Goal: Task Accomplishment & Management: Manage account settings

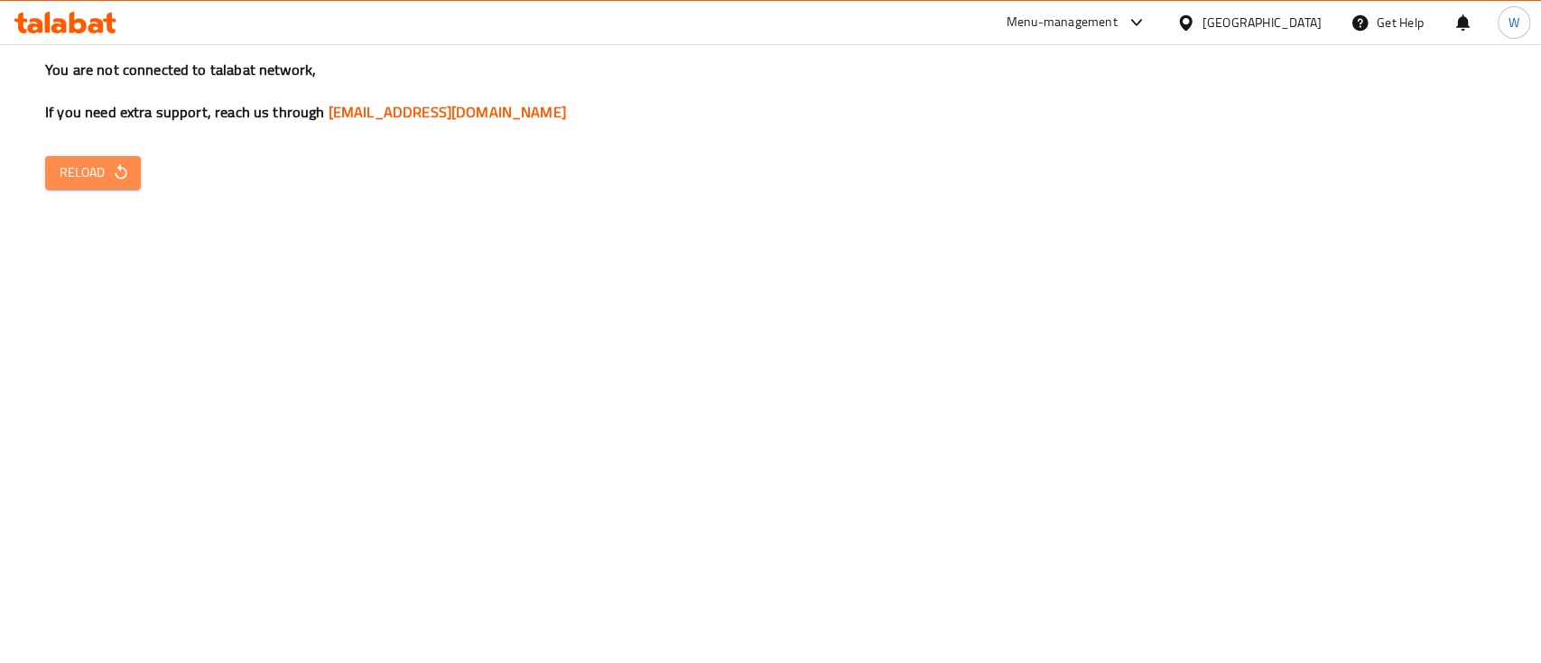
click at [87, 162] on span "Reload" at bounding box center [93, 173] width 67 height 23
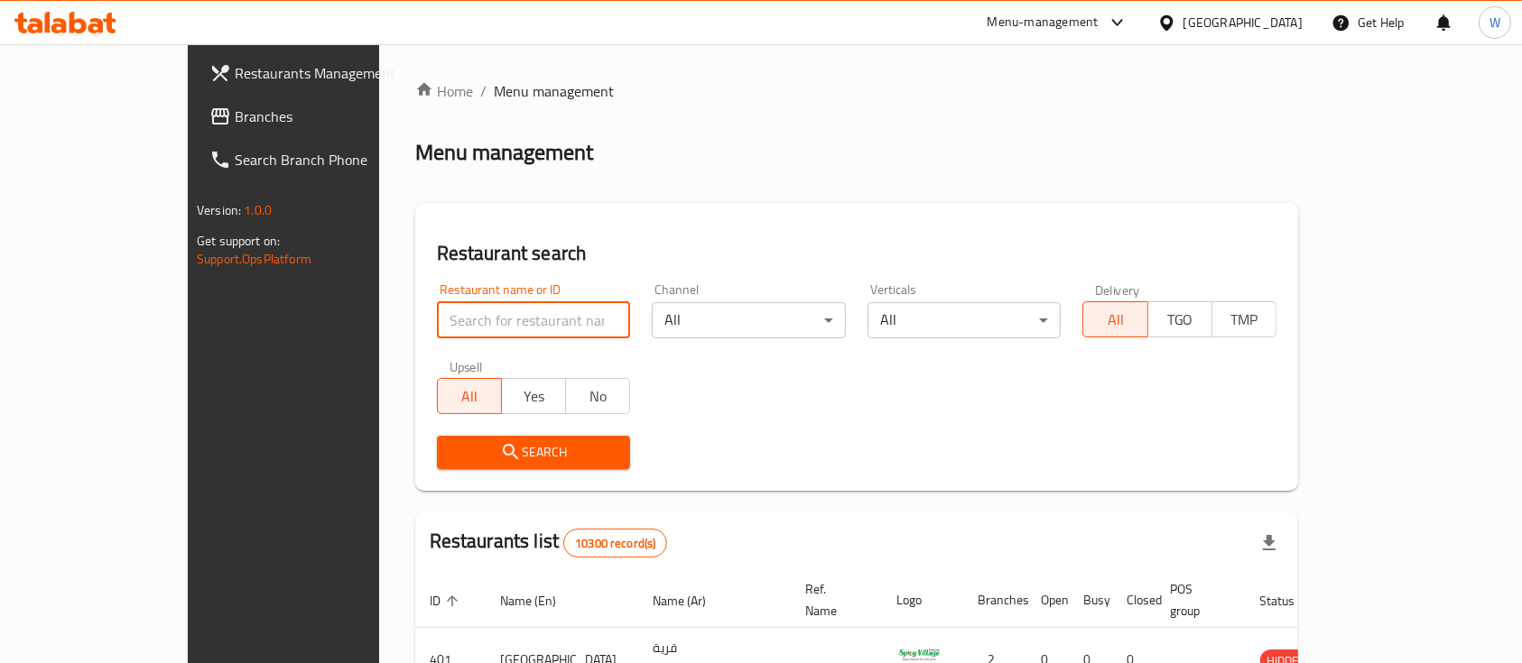
click at [437, 309] on input "search" at bounding box center [534, 320] width 194 height 36
type input "couple cookies"
click at [451, 453] on span "Search" at bounding box center [533, 452] width 165 height 23
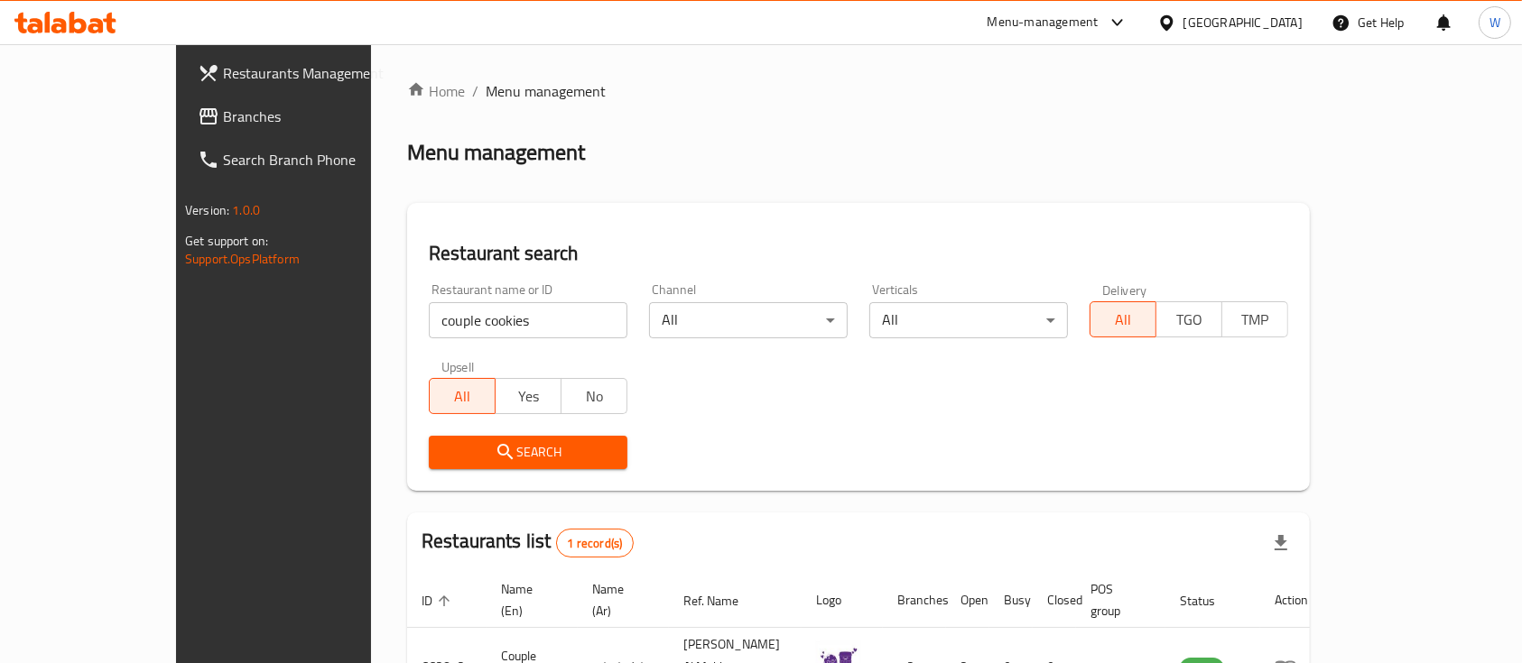
scroll to position [106, 0]
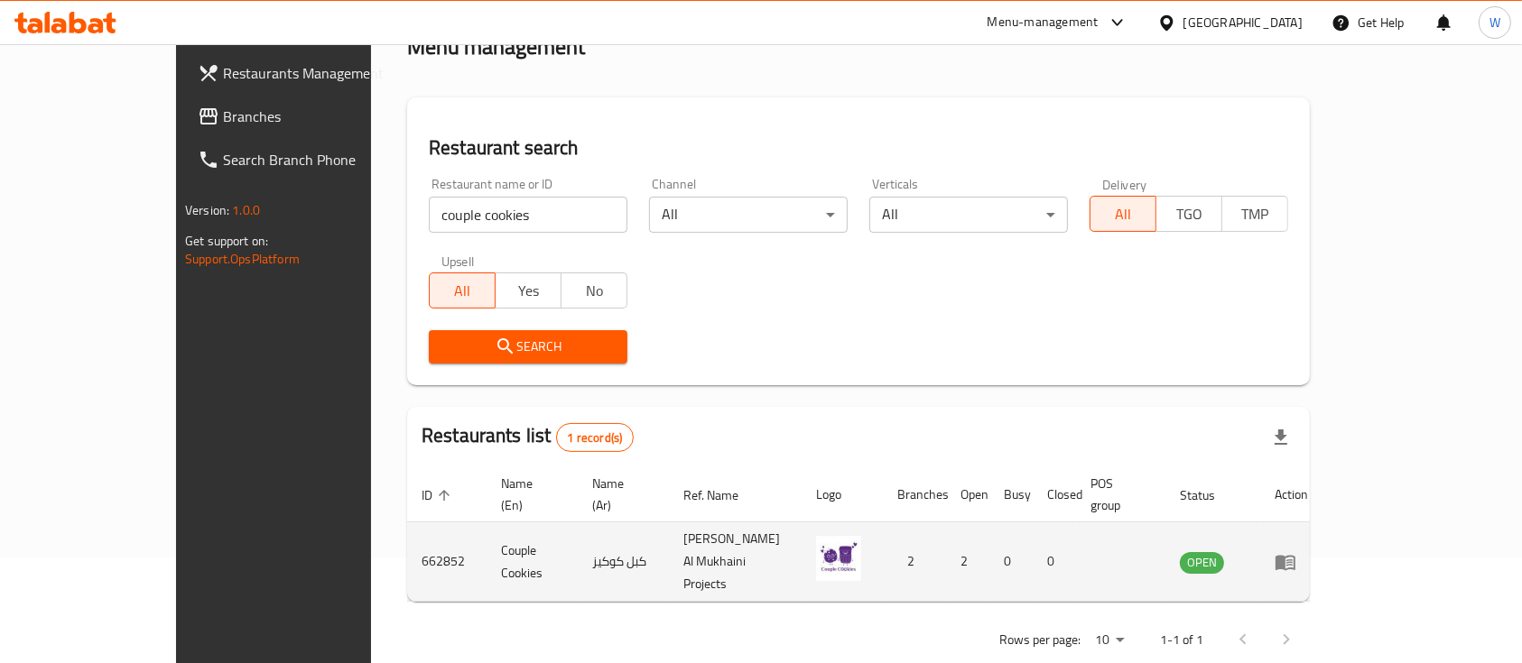
click at [1295, 555] on icon "enhanced table" at bounding box center [1285, 562] width 20 height 15
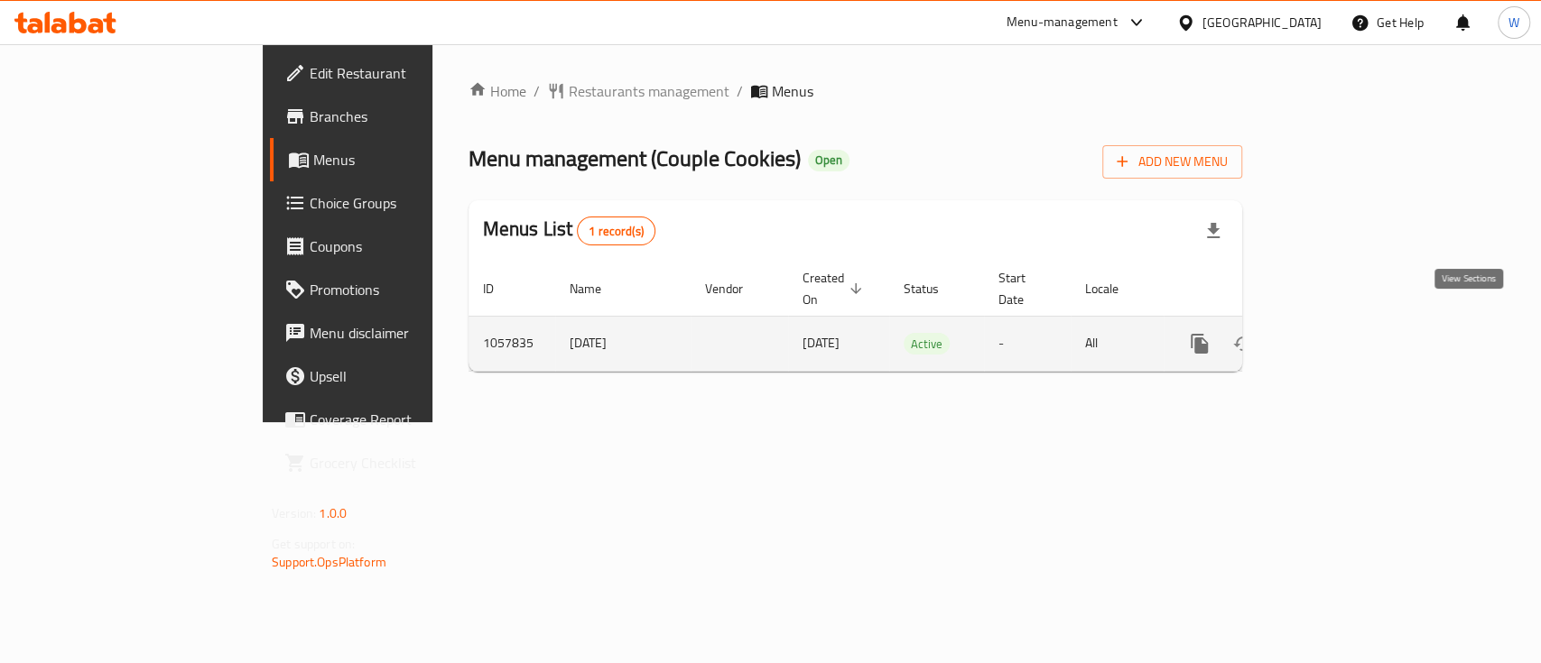
click at [1351, 334] on link "enhanced table" at bounding box center [1329, 343] width 43 height 43
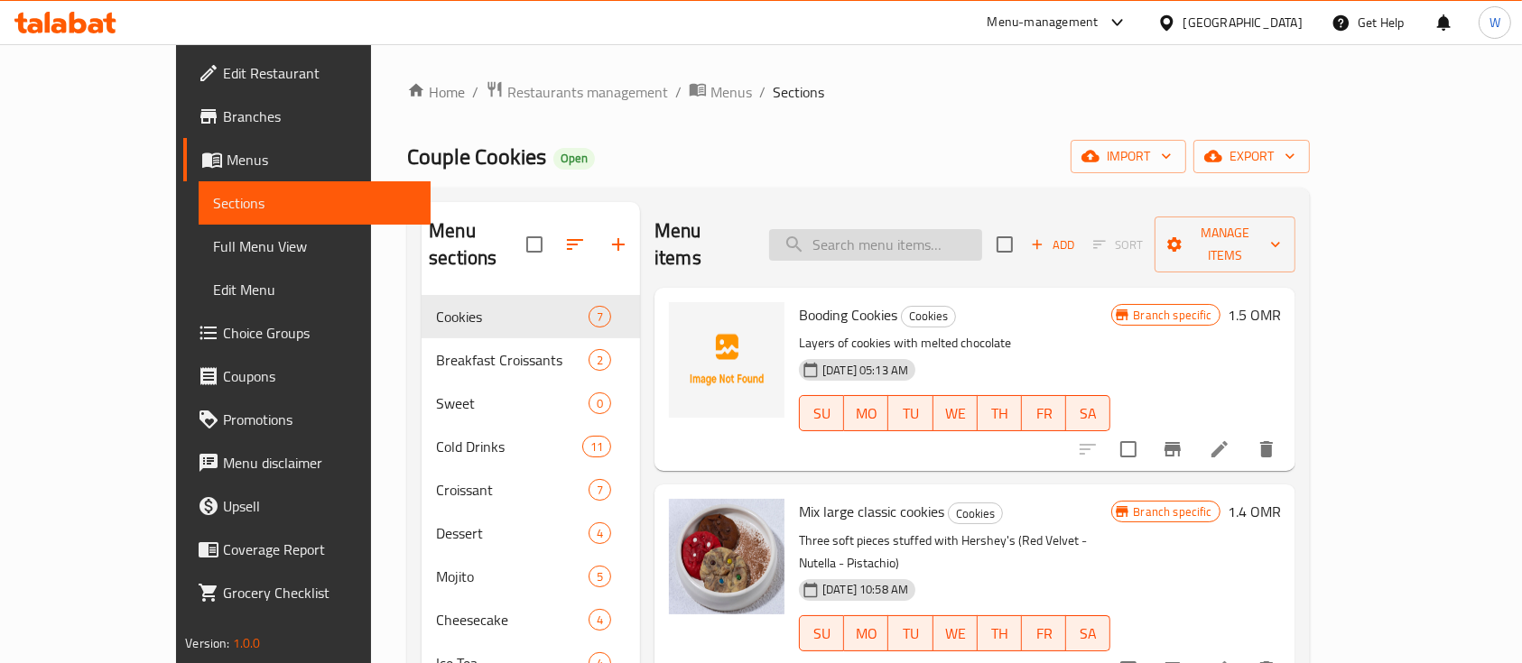
click at [866, 236] on input "search" at bounding box center [875, 245] width 213 height 32
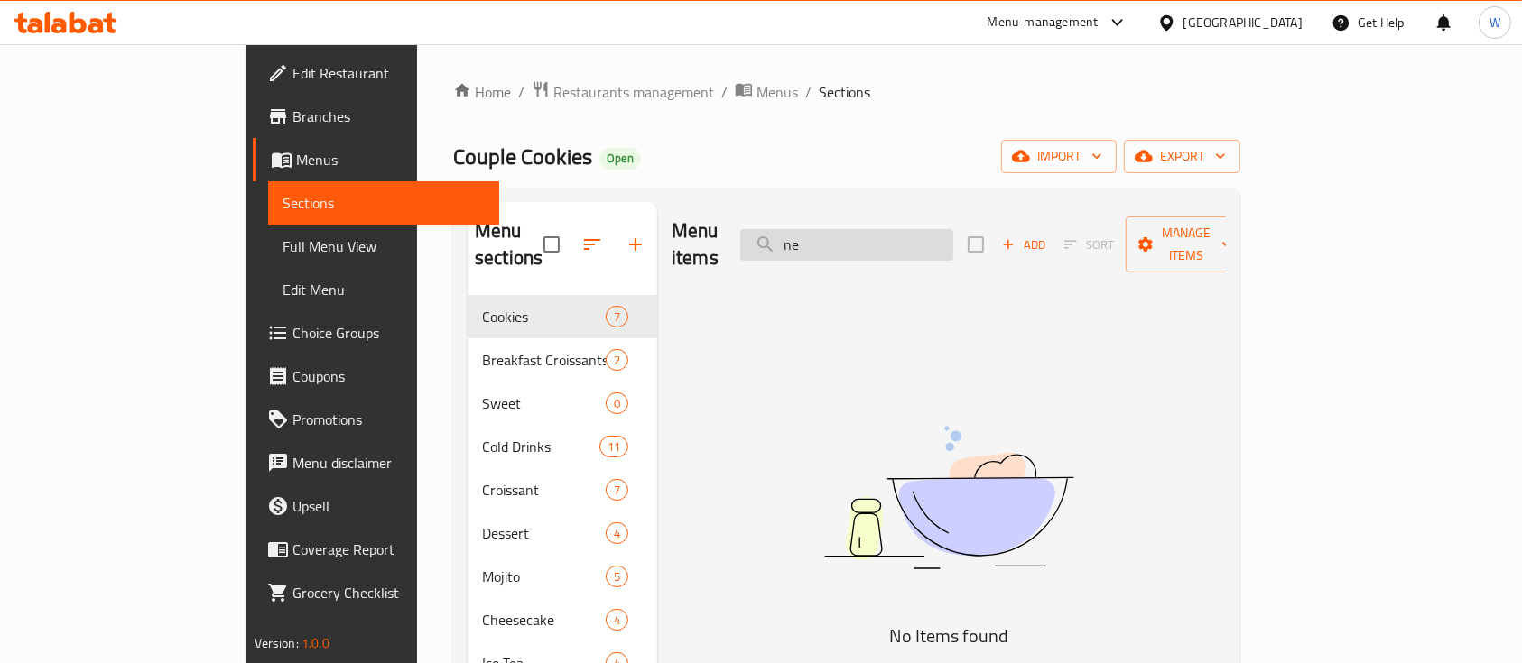
type input "n"
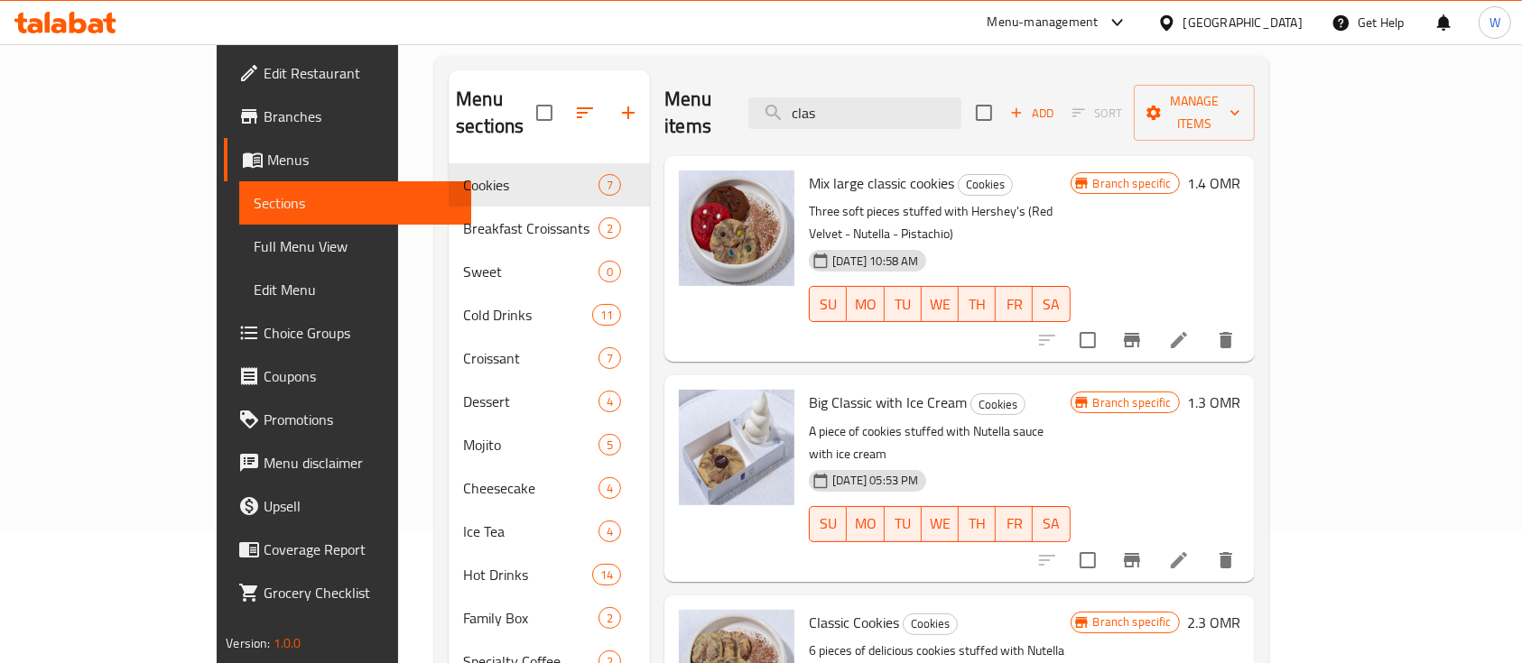
scroll to position [135, 0]
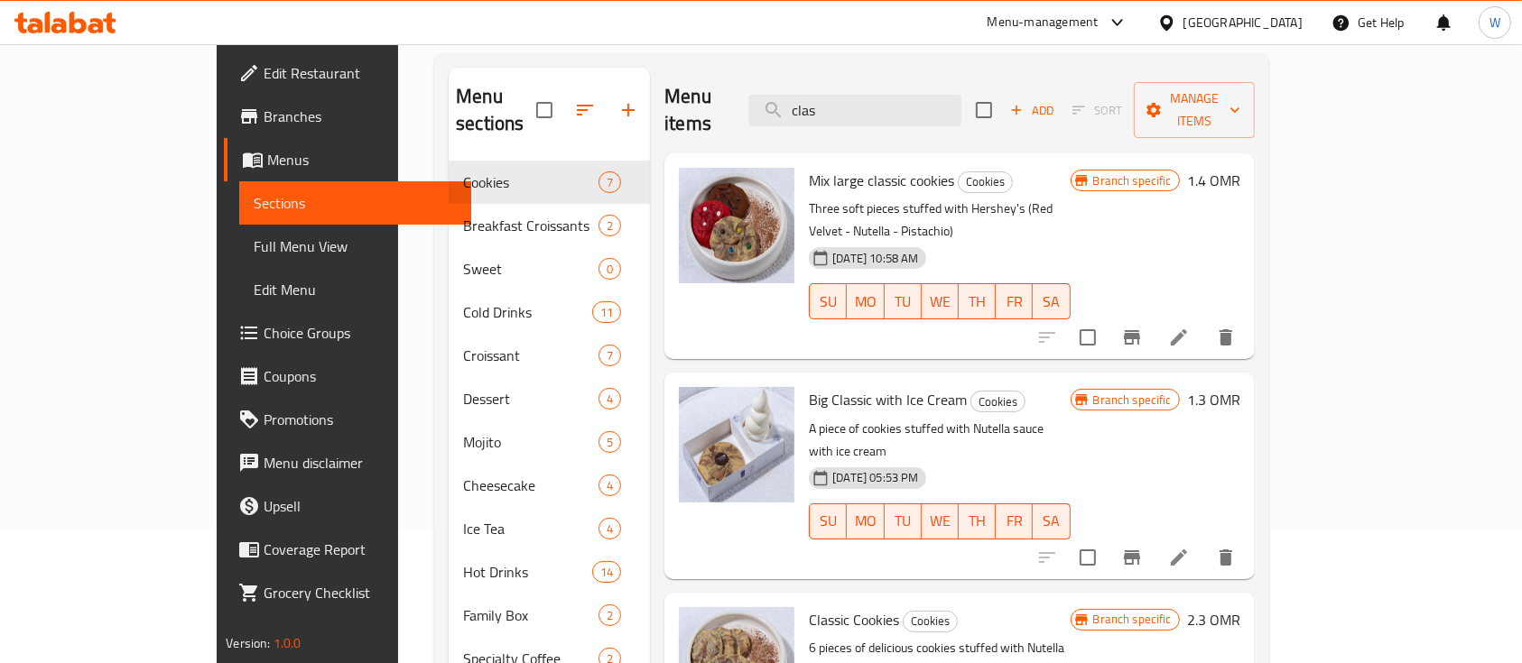
type input "clas"
click at [1140, 551] on icon "Branch-specific-item" at bounding box center [1132, 558] width 16 height 14
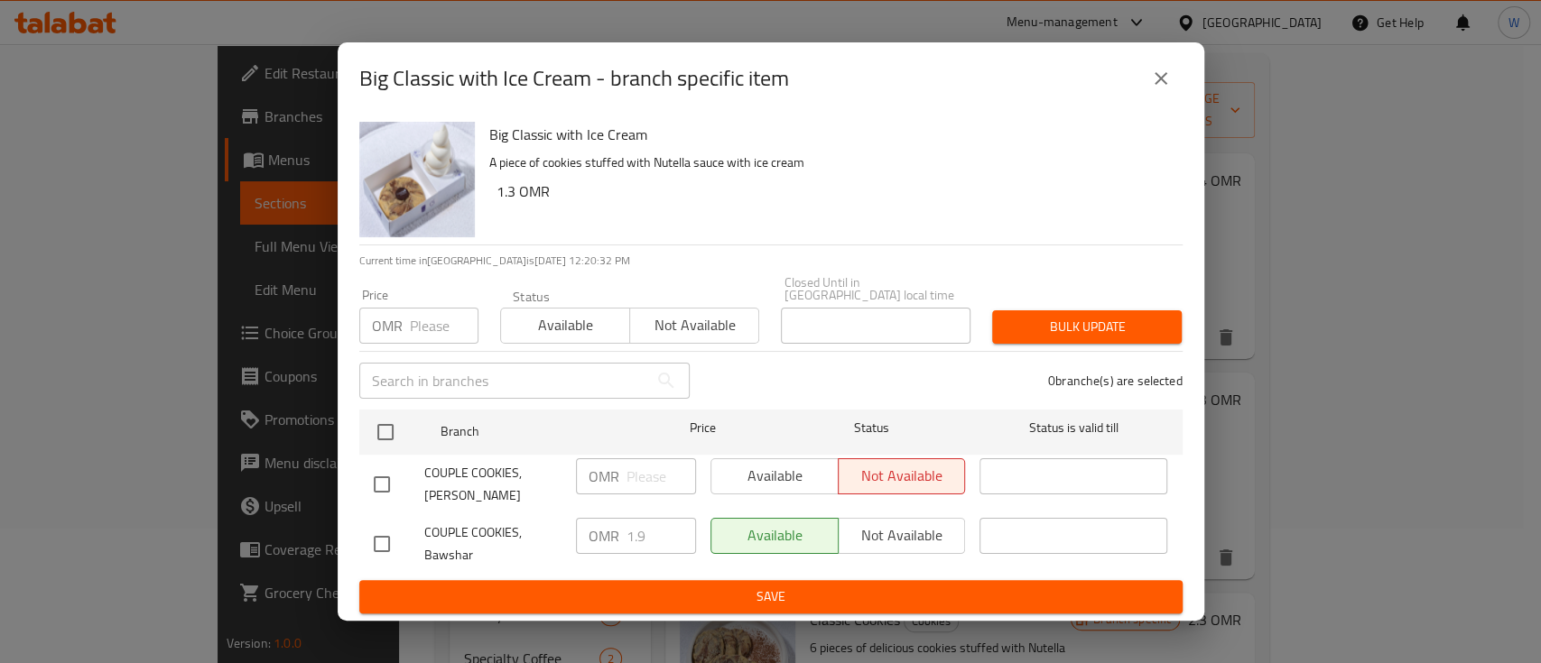
click at [468, 482] on span "COUPLE COOKIES, [PERSON_NAME]" at bounding box center [492, 484] width 137 height 45
click at [1162, 77] on icon "close" at bounding box center [1161, 79] width 22 height 22
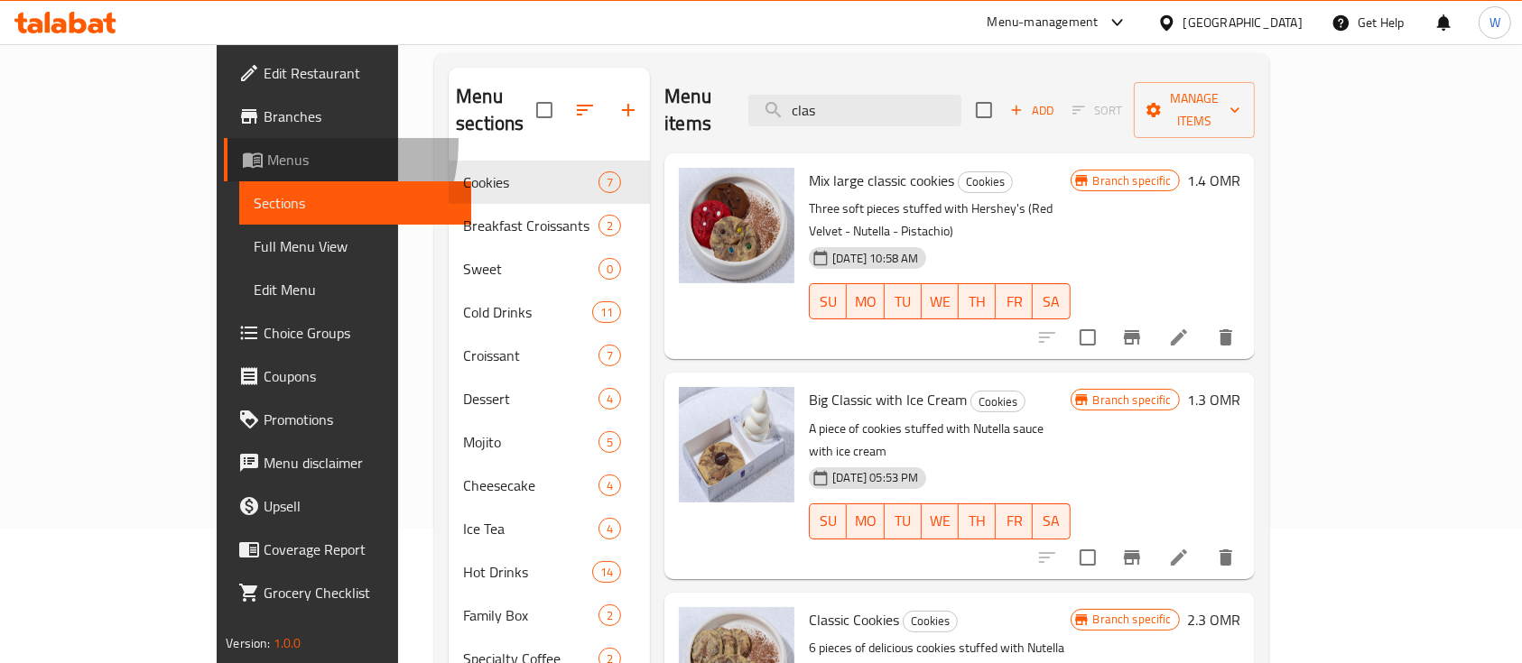
click at [224, 144] on link "Menus" at bounding box center [347, 159] width 247 height 43
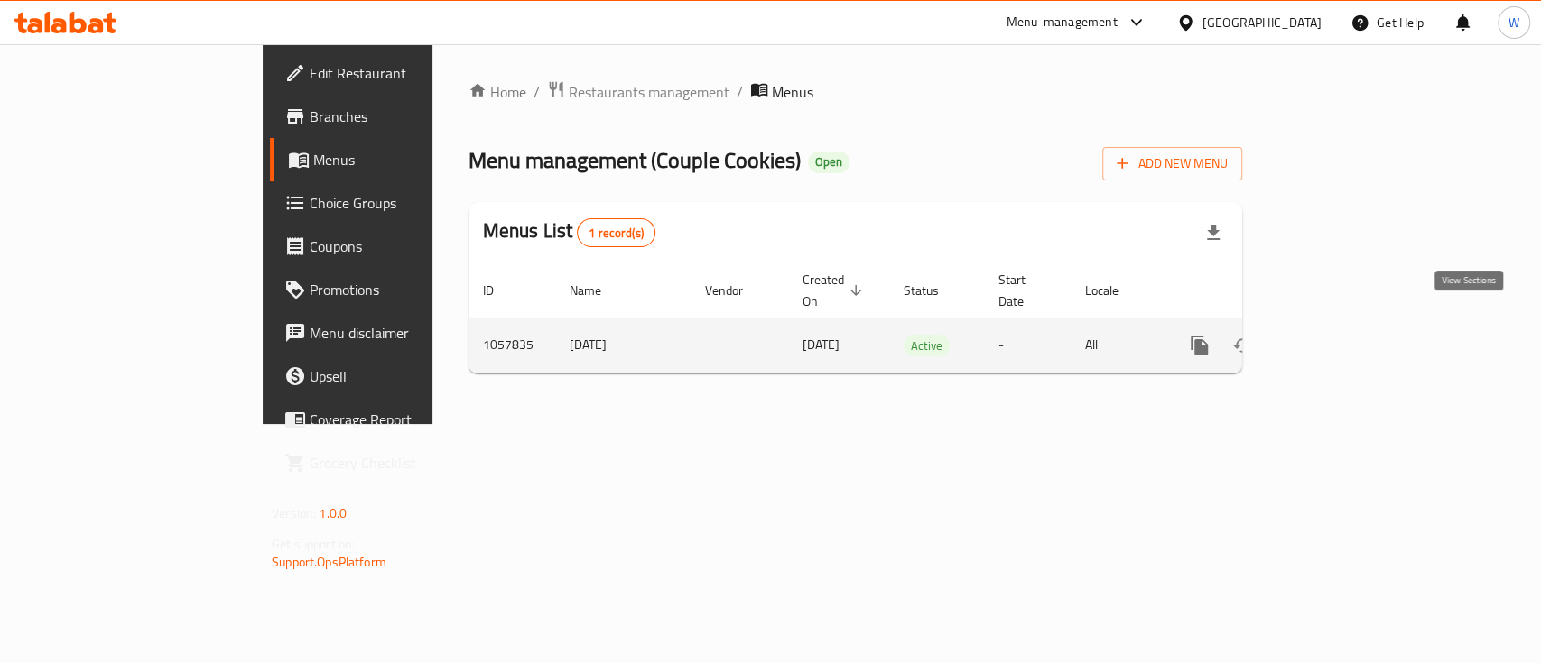
click at [1340, 335] on icon "enhanced table" at bounding box center [1330, 346] width 22 height 22
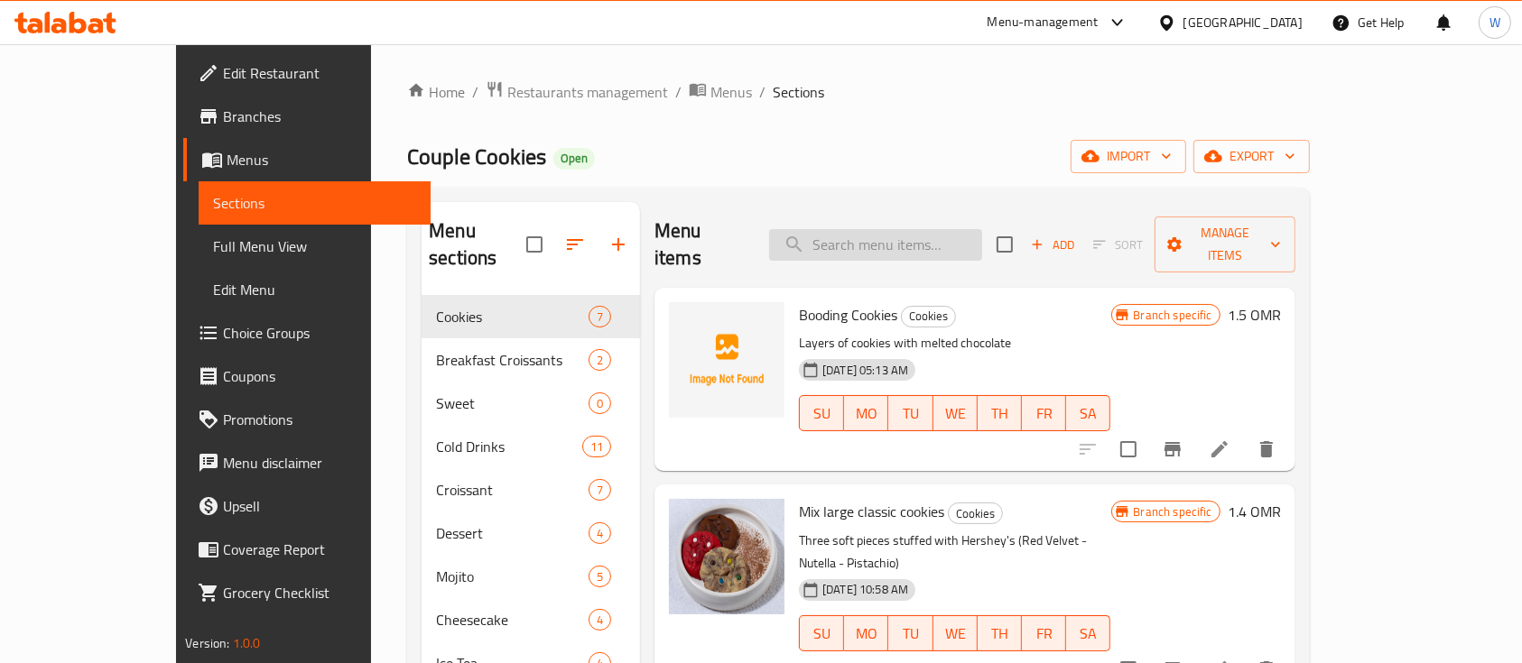
click at [882, 238] on input "search" at bounding box center [875, 245] width 213 height 32
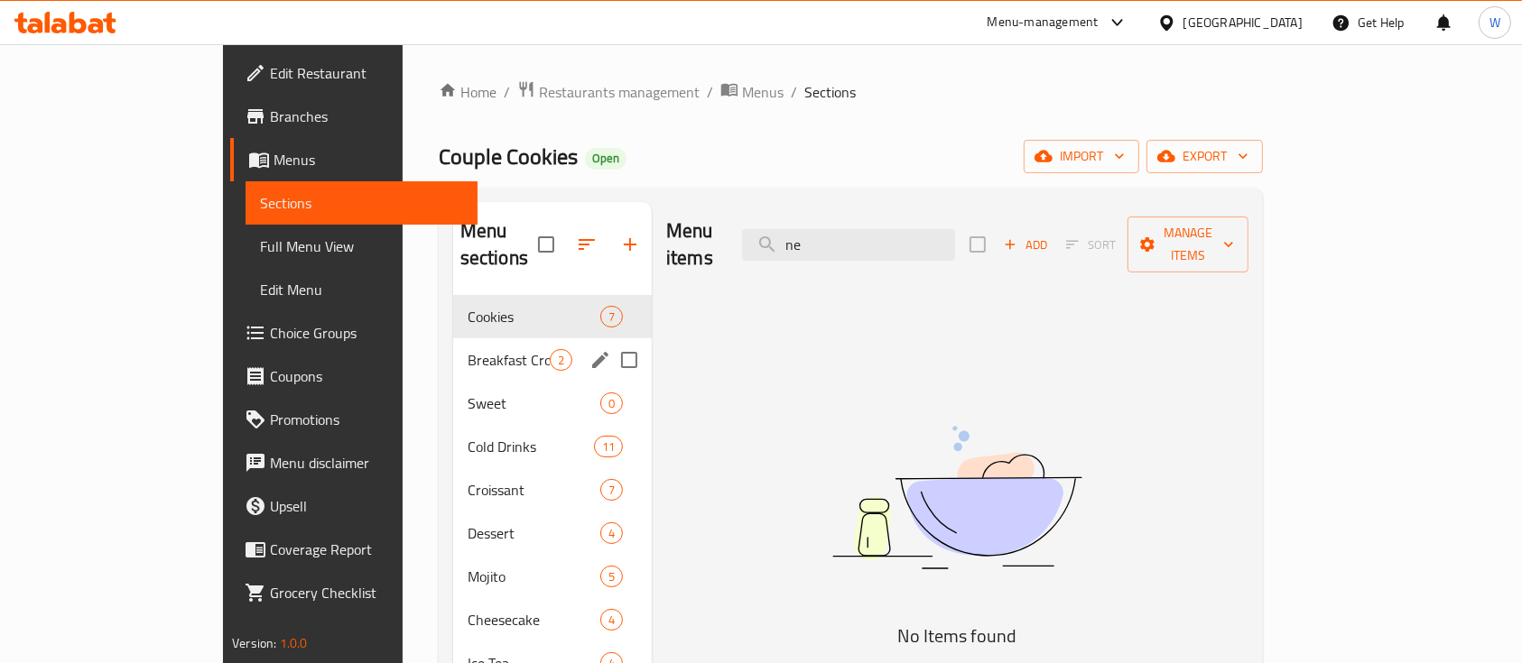
type input "n"
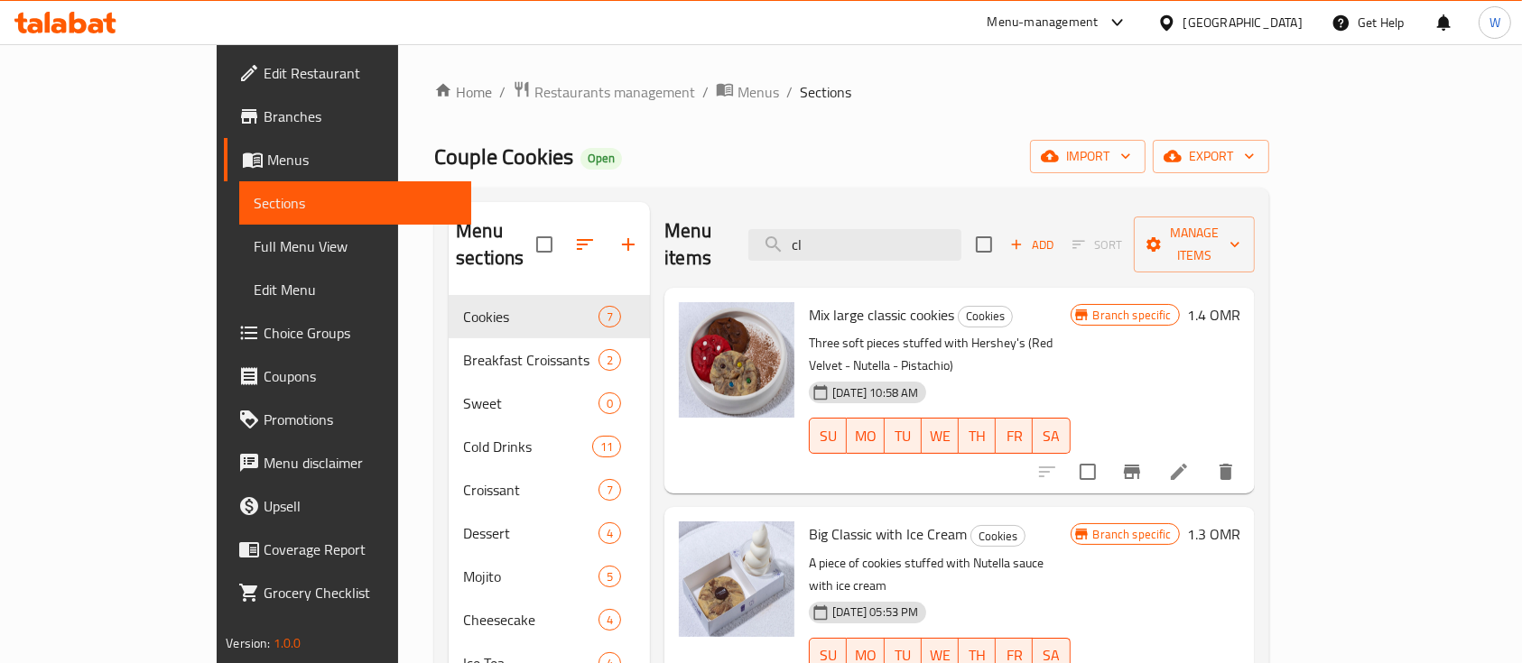
scroll to position [253, 0]
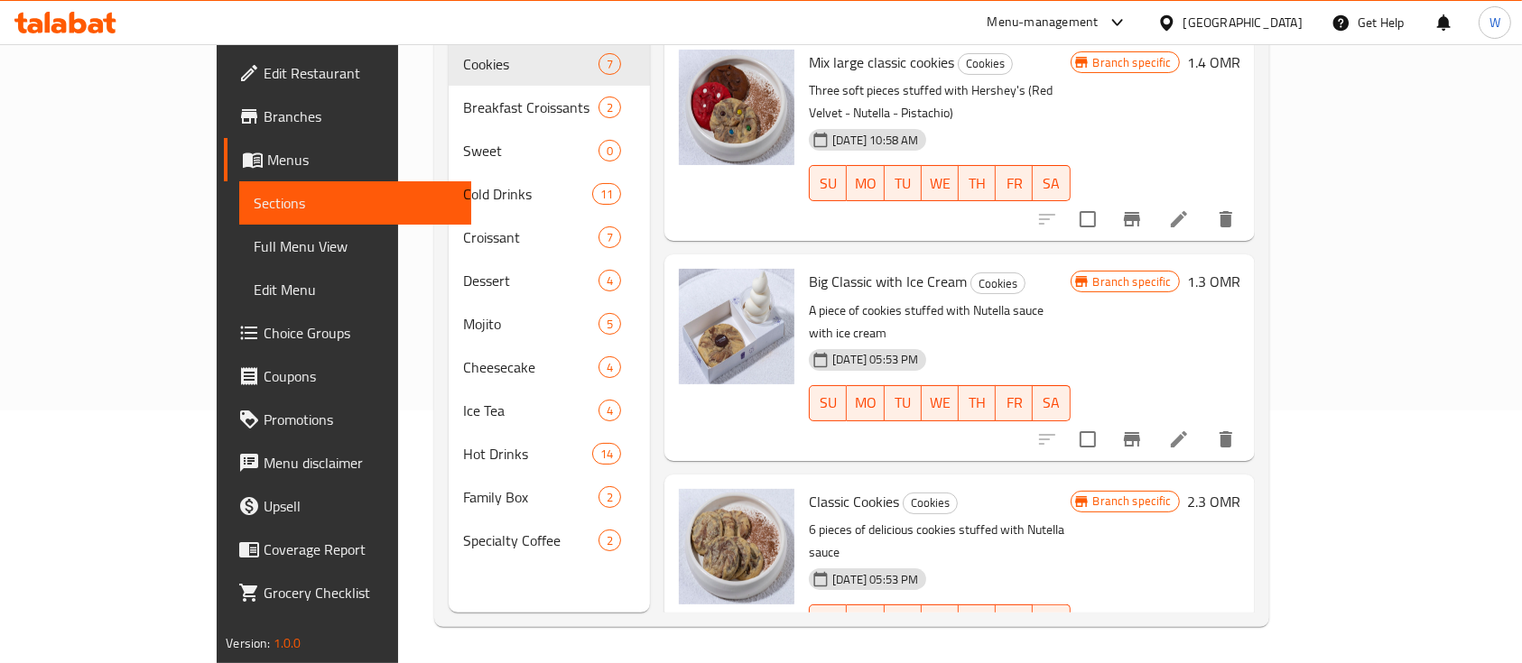
type input "cl"
click at [1179, 274] on span "Branch specific" at bounding box center [1132, 282] width 93 height 17
click at [1140, 432] on icon "Branch-specific-item" at bounding box center [1132, 439] width 16 height 14
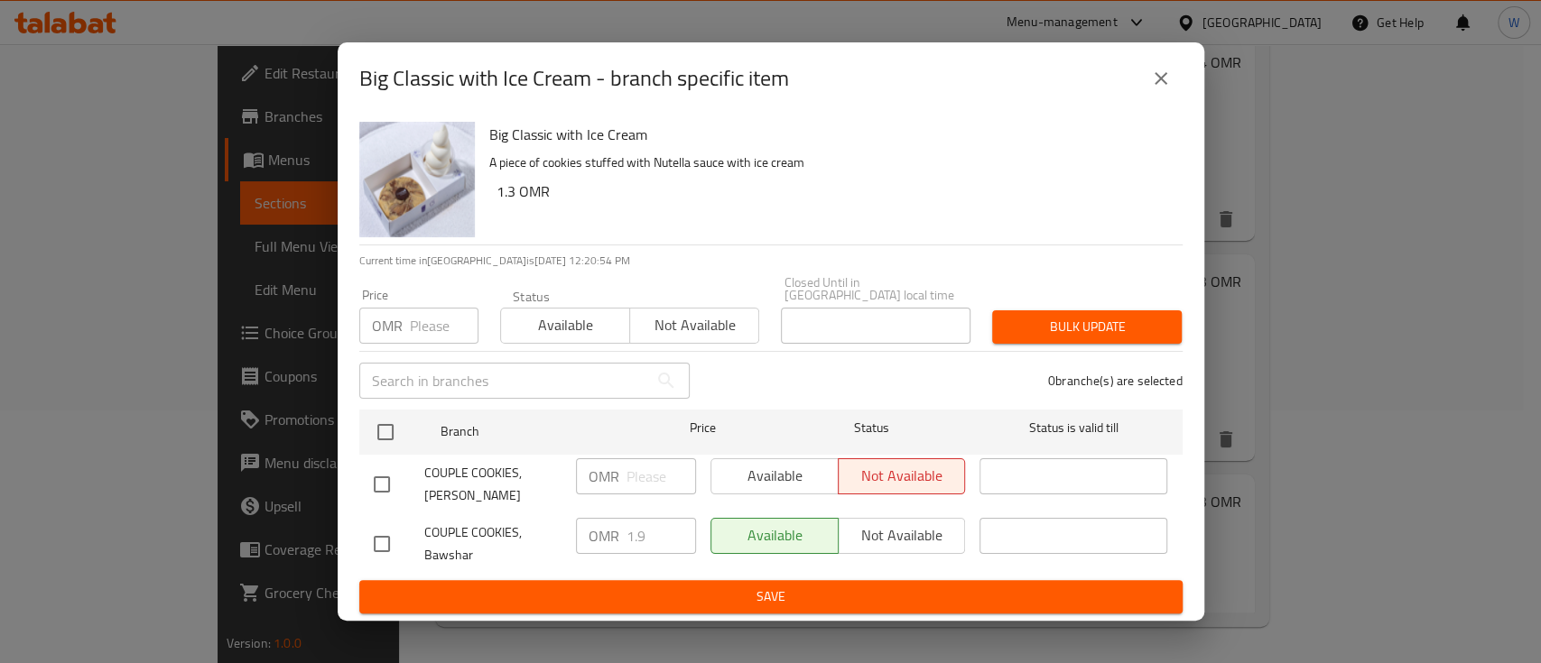
click at [375, 480] on input "checkbox" at bounding box center [382, 485] width 38 height 38
checkbox input "false"
click at [598, 536] on p "OMR" at bounding box center [604, 536] width 31 height 22
click at [1143, 96] on button "close" at bounding box center [1160, 78] width 43 height 43
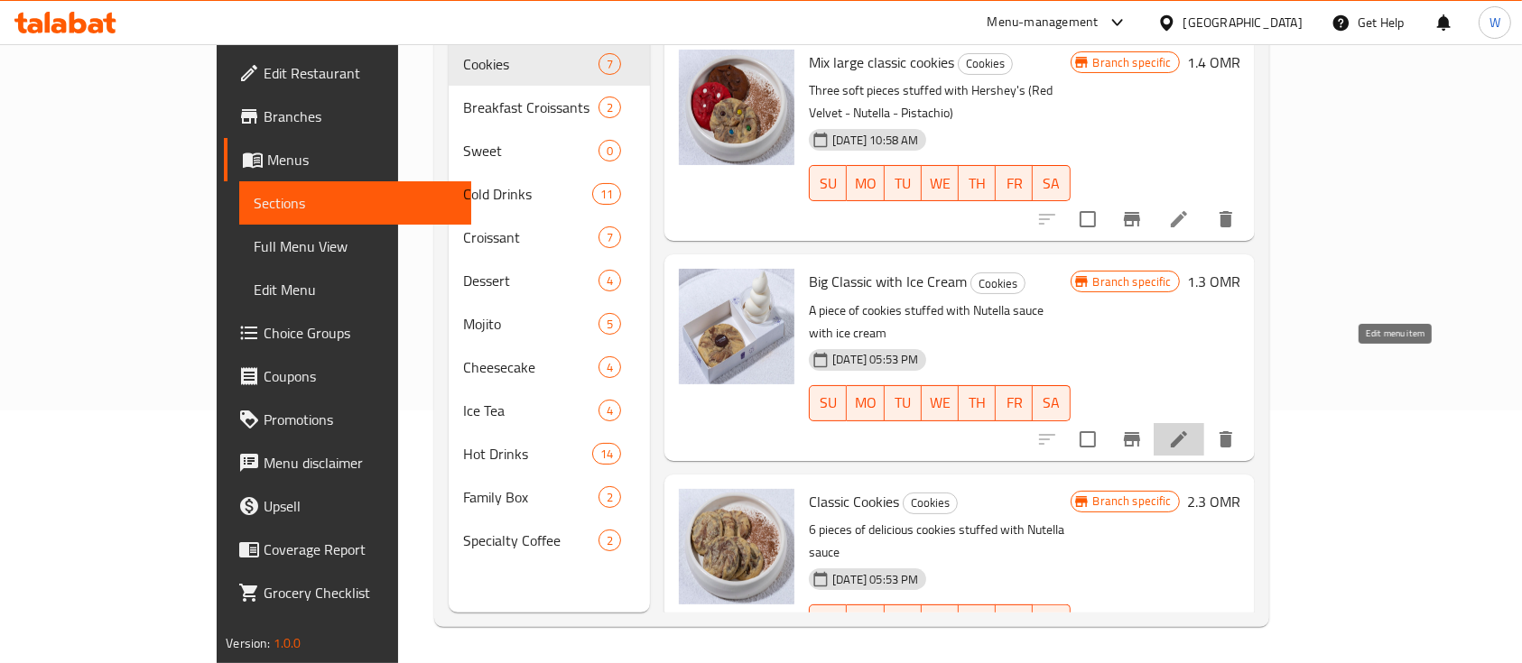
click at [1190, 429] on icon at bounding box center [1179, 440] width 22 height 22
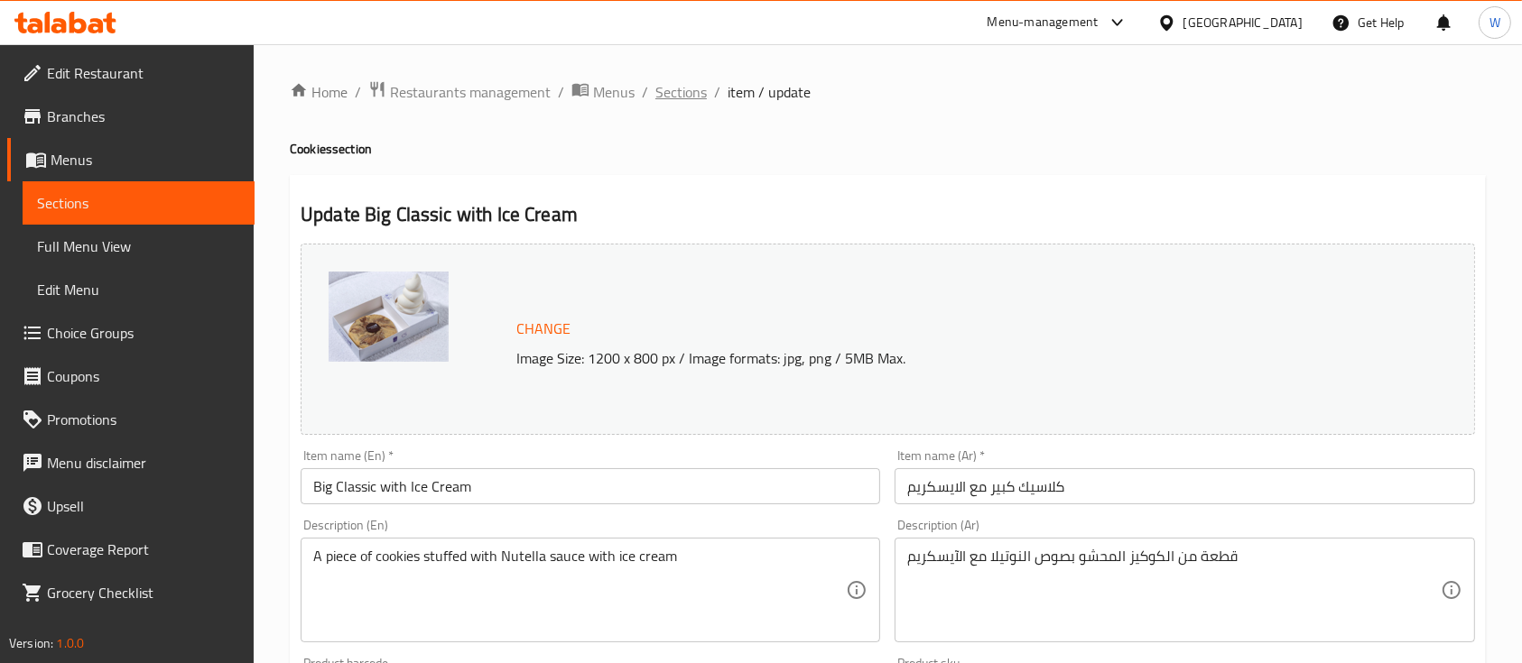
click at [664, 95] on span "Sections" at bounding box center [680, 92] width 51 height 22
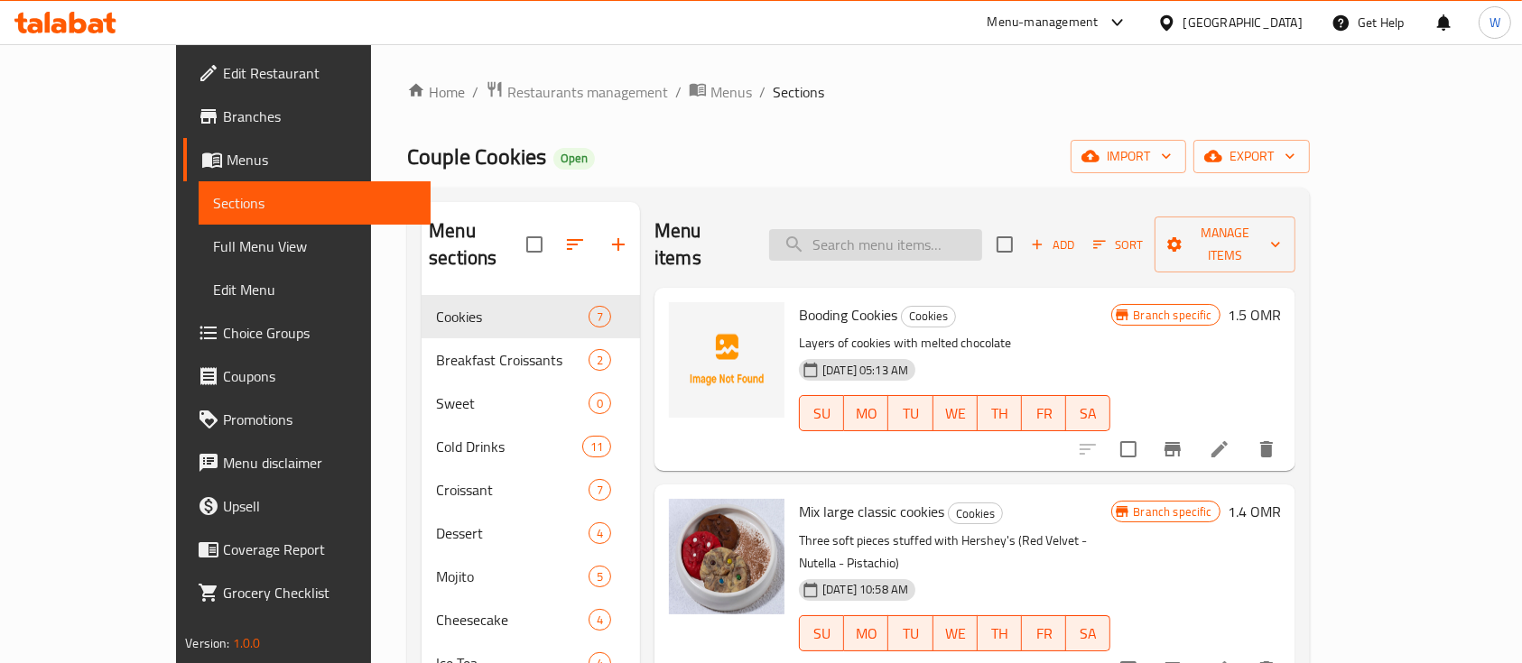
click at [897, 229] on input "search" at bounding box center [875, 245] width 213 height 32
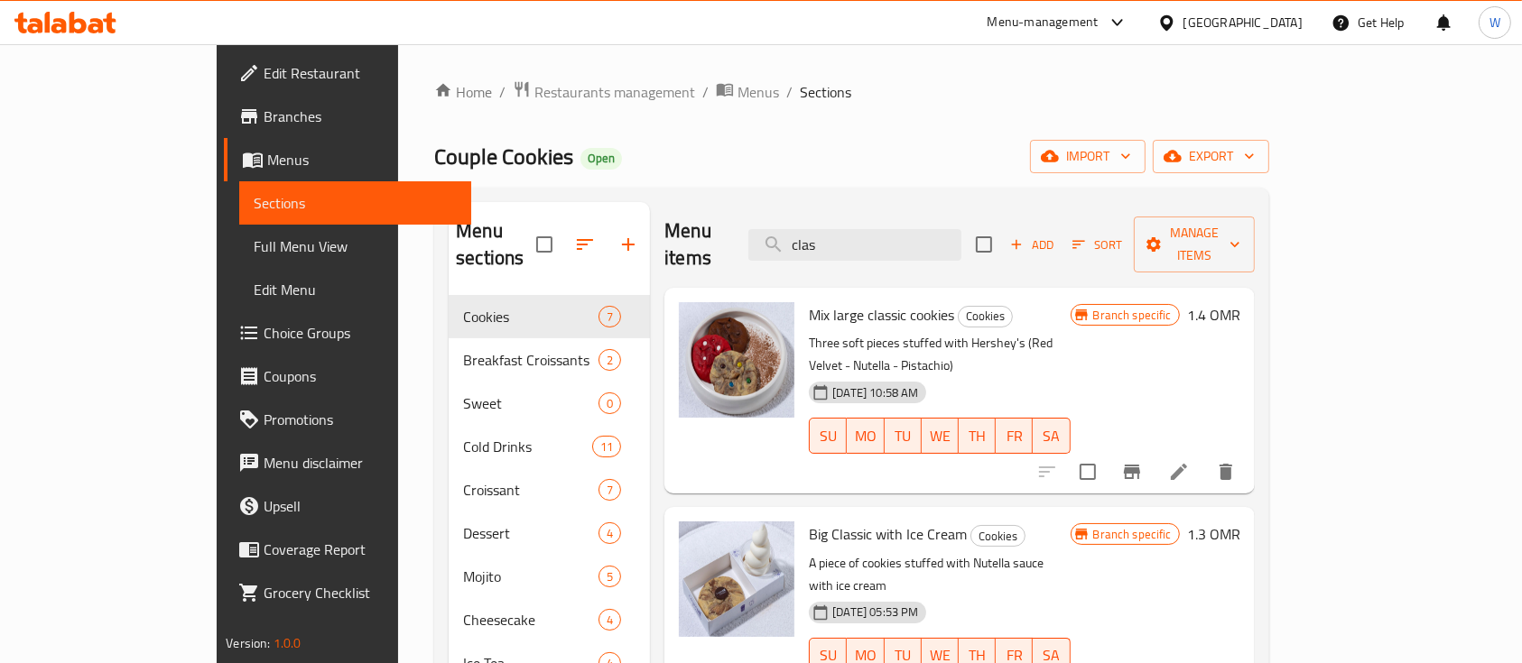
type input "clas"
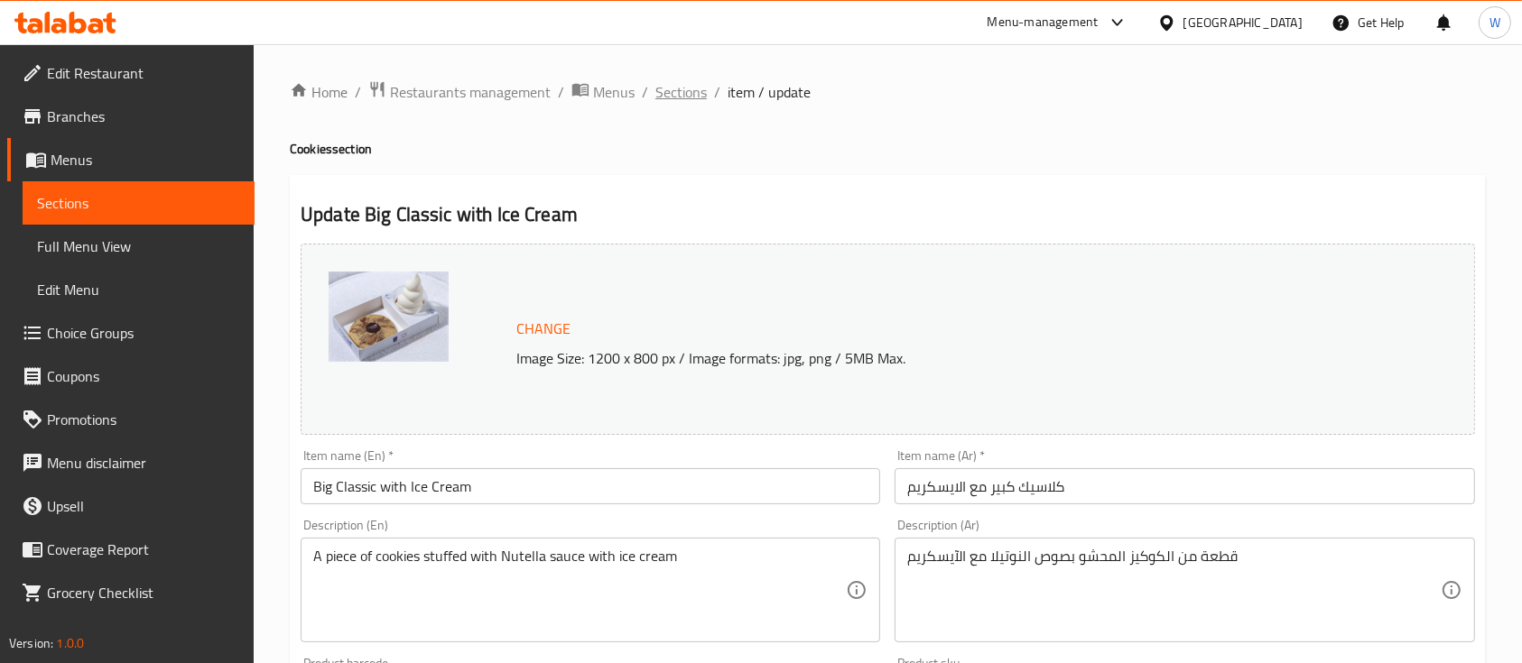
click at [674, 90] on span "Sections" at bounding box center [680, 92] width 51 height 22
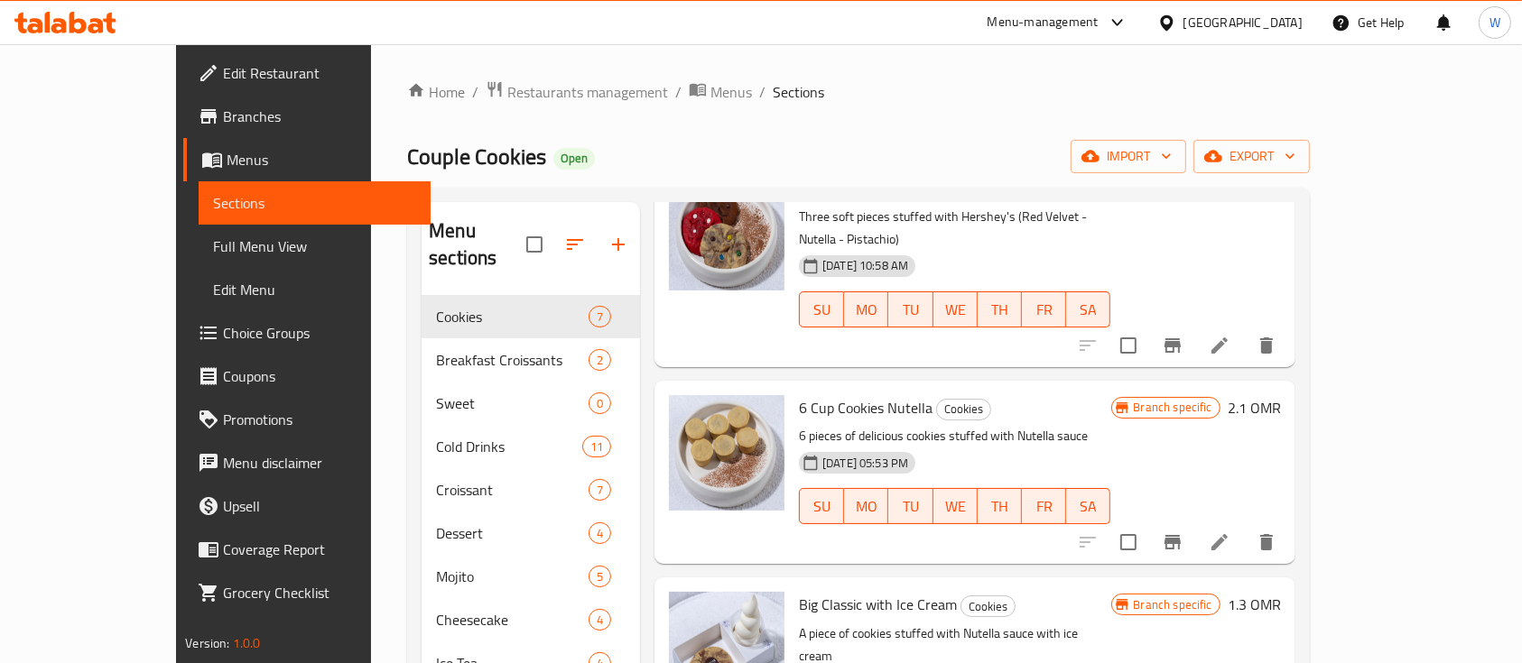
scroll to position [476, 0]
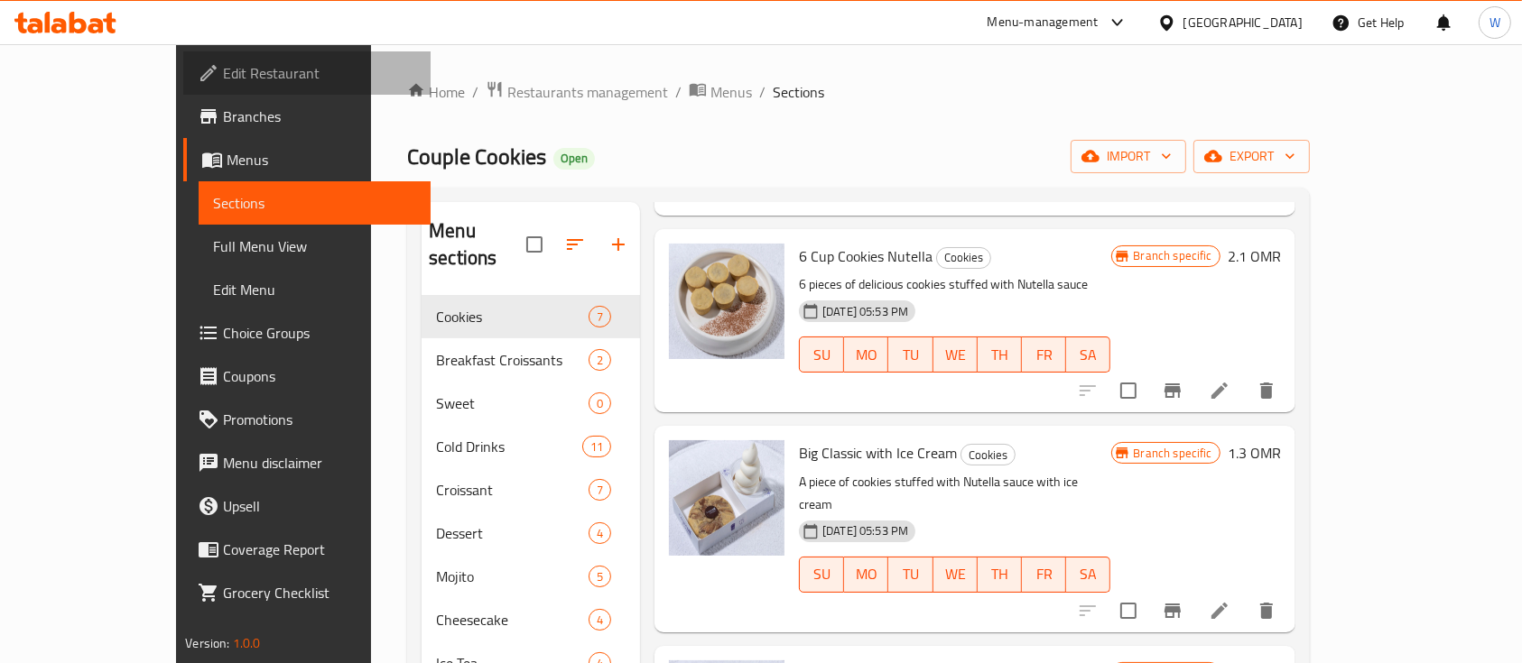
click at [183, 90] on link "Edit Restaurant" at bounding box center [306, 72] width 247 height 43
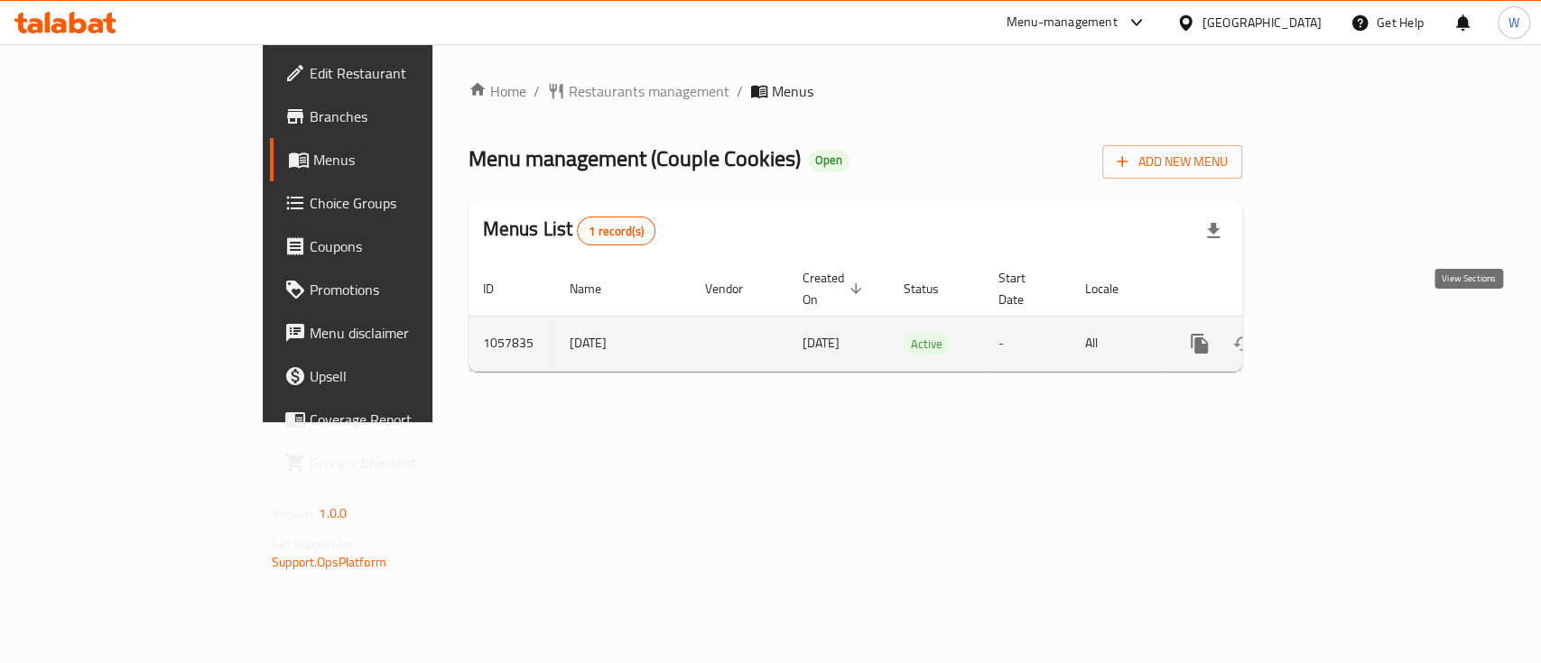
click at [1351, 324] on link "enhanced table" at bounding box center [1329, 343] width 43 height 43
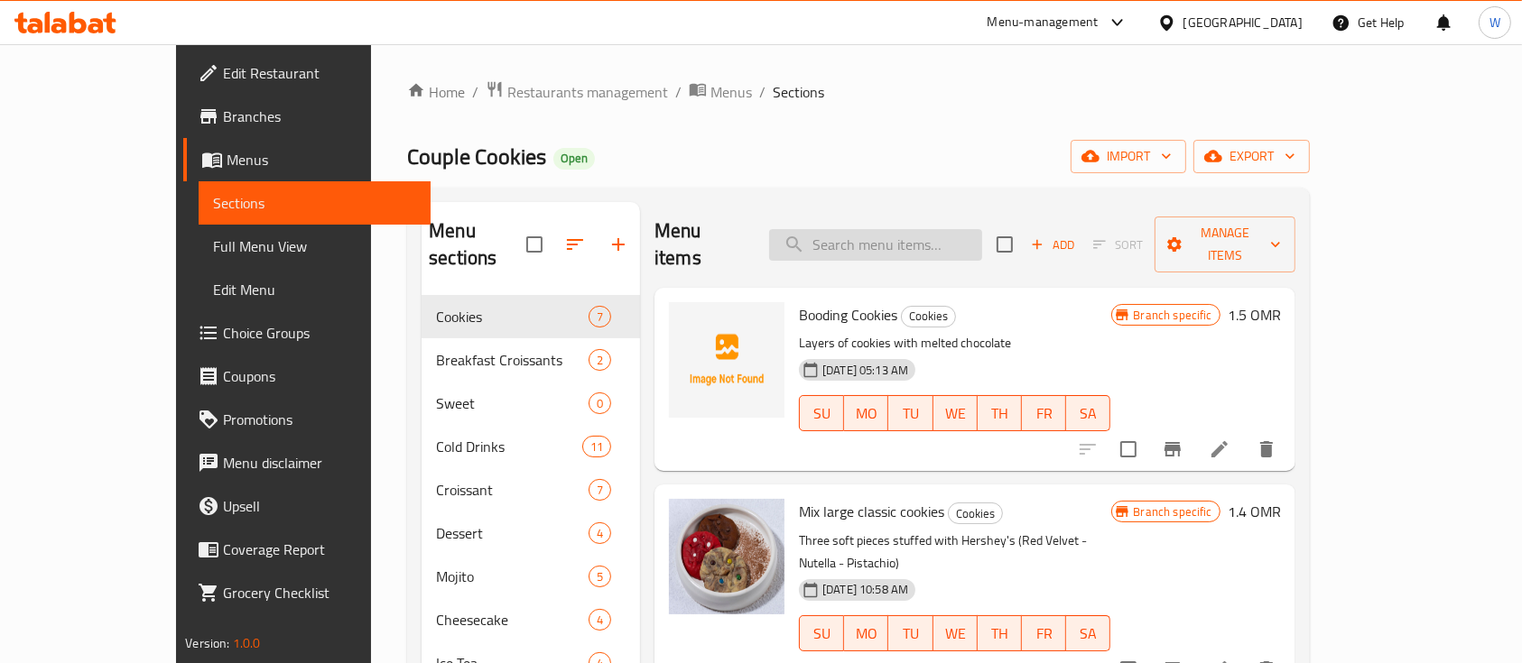
click at [903, 243] on input "search" at bounding box center [875, 245] width 213 height 32
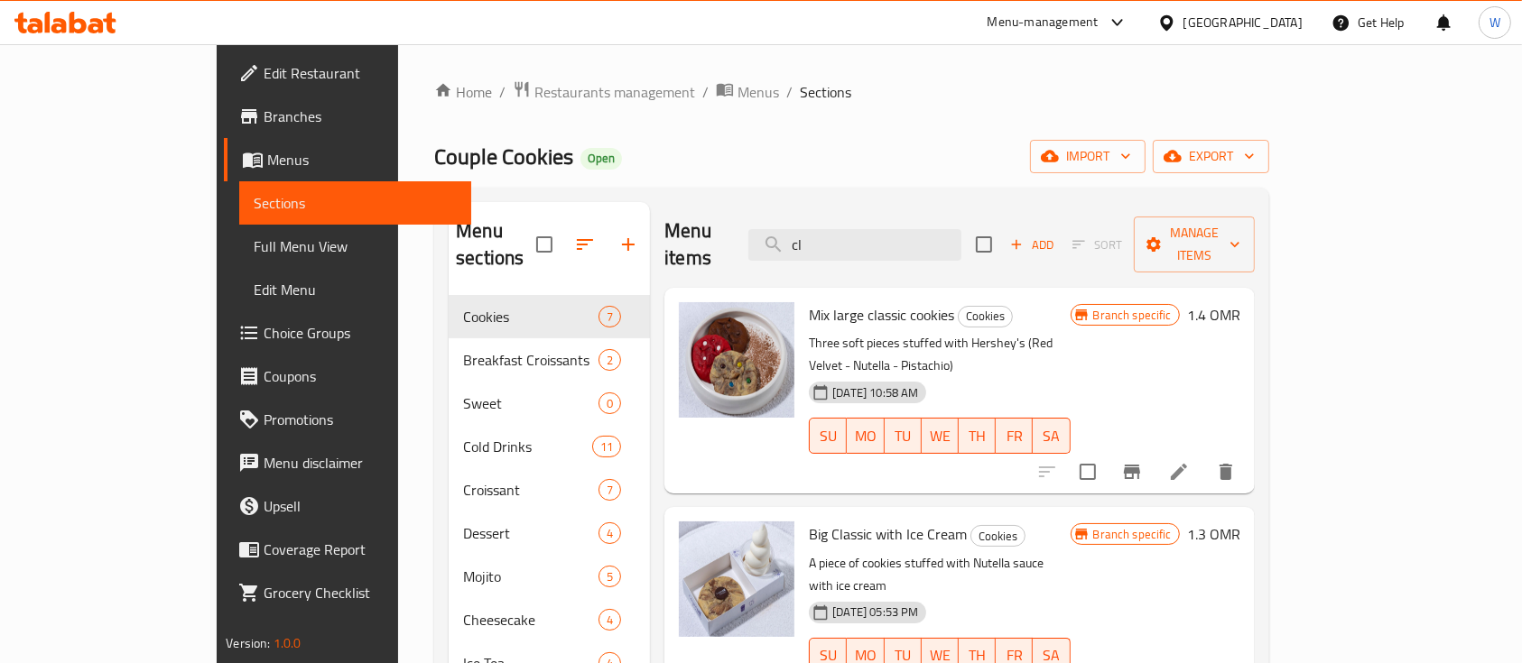
type input "cl"
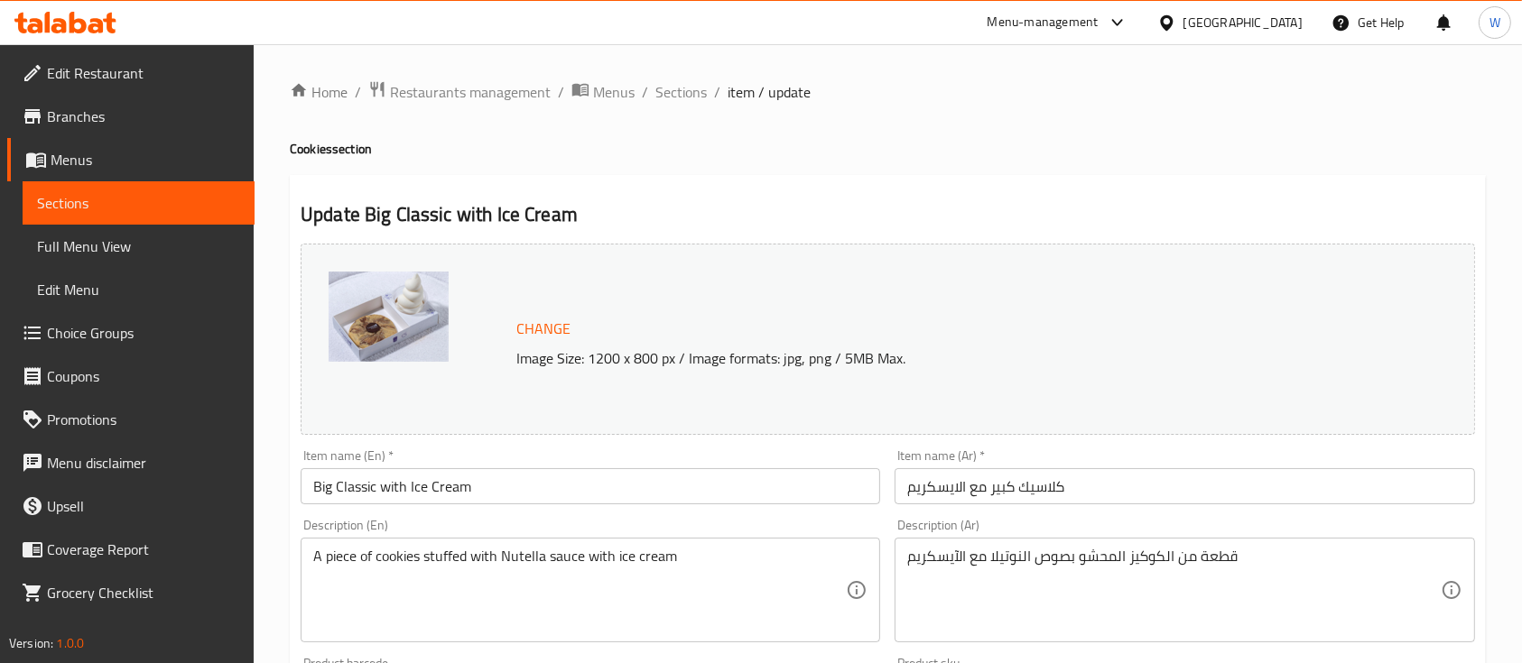
click at [448, 305] on div "Home / Restaurants management / Menus / Sections / item / update Cookies sectio…" at bounding box center [888, 672] width 1196 height 1185
click at [435, 310] on img at bounding box center [389, 317] width 120 height 90
click at [401, 312] on img at bounding box center [389, 317] width 120 height 90
click at [520, 329] on span "Change" at bounding box center [543, 329] width 54 height 26
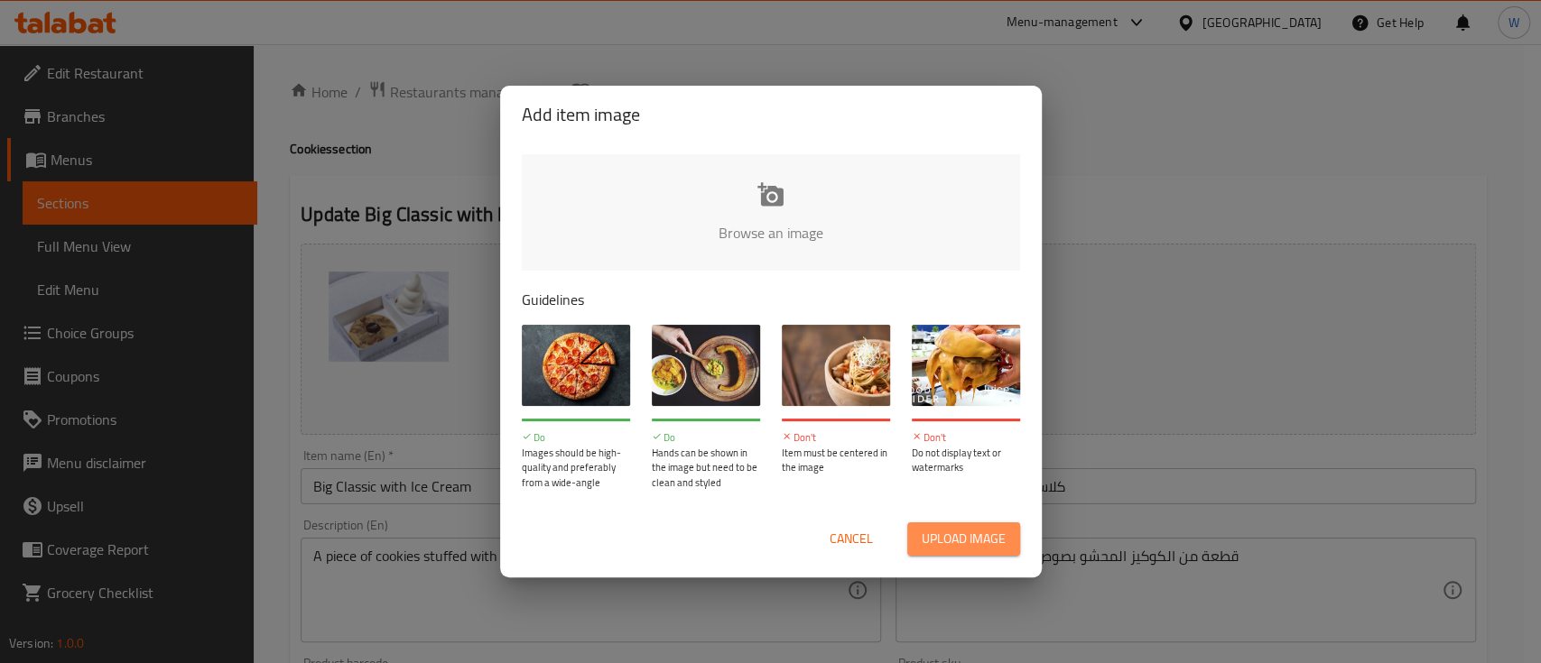
click at [963, 531] on span "Upload image" at bounding box center [964, 539] width 84 height 23
type input "C:\fakepath\WhatsApp Image 2025-09-15 at 12.37.56 PM.jpeg"
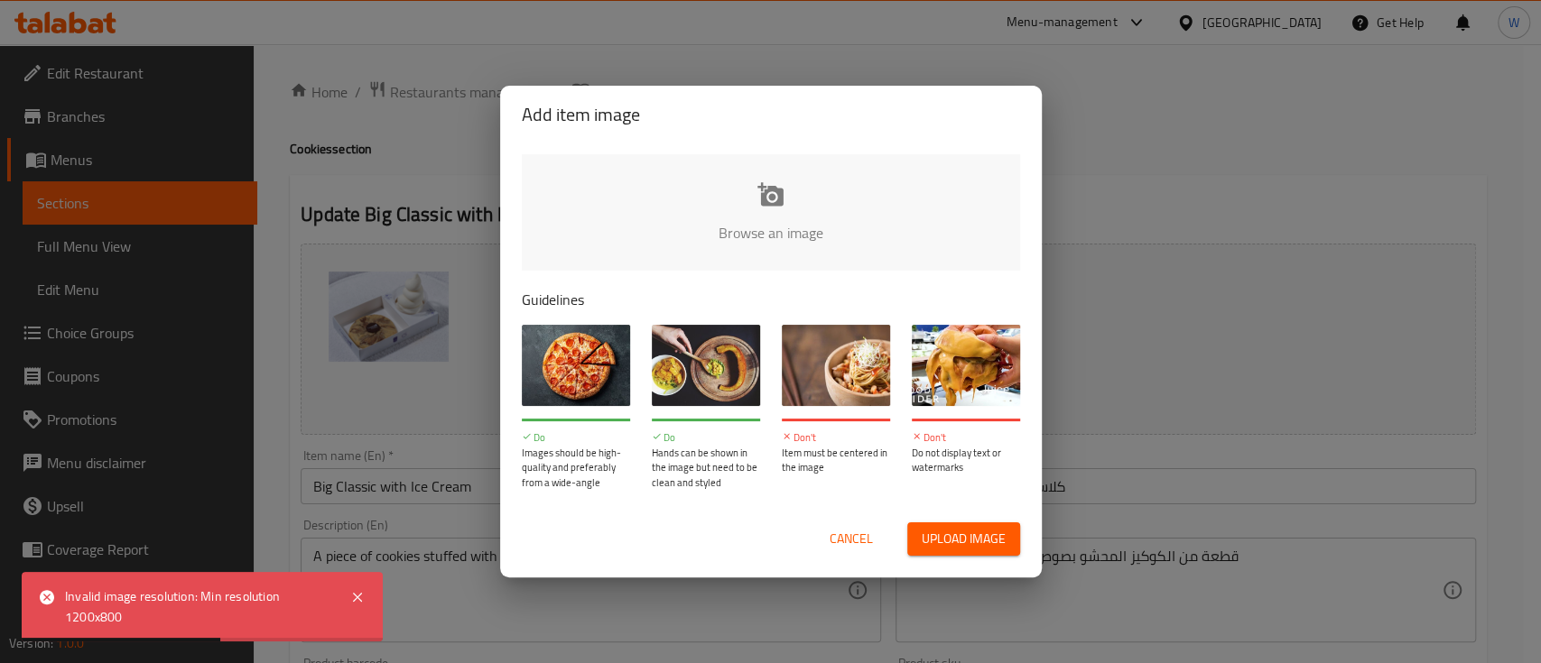
click at [849, 545] on span "Cancel" at bounding box center [851, 539] width 43 height 23
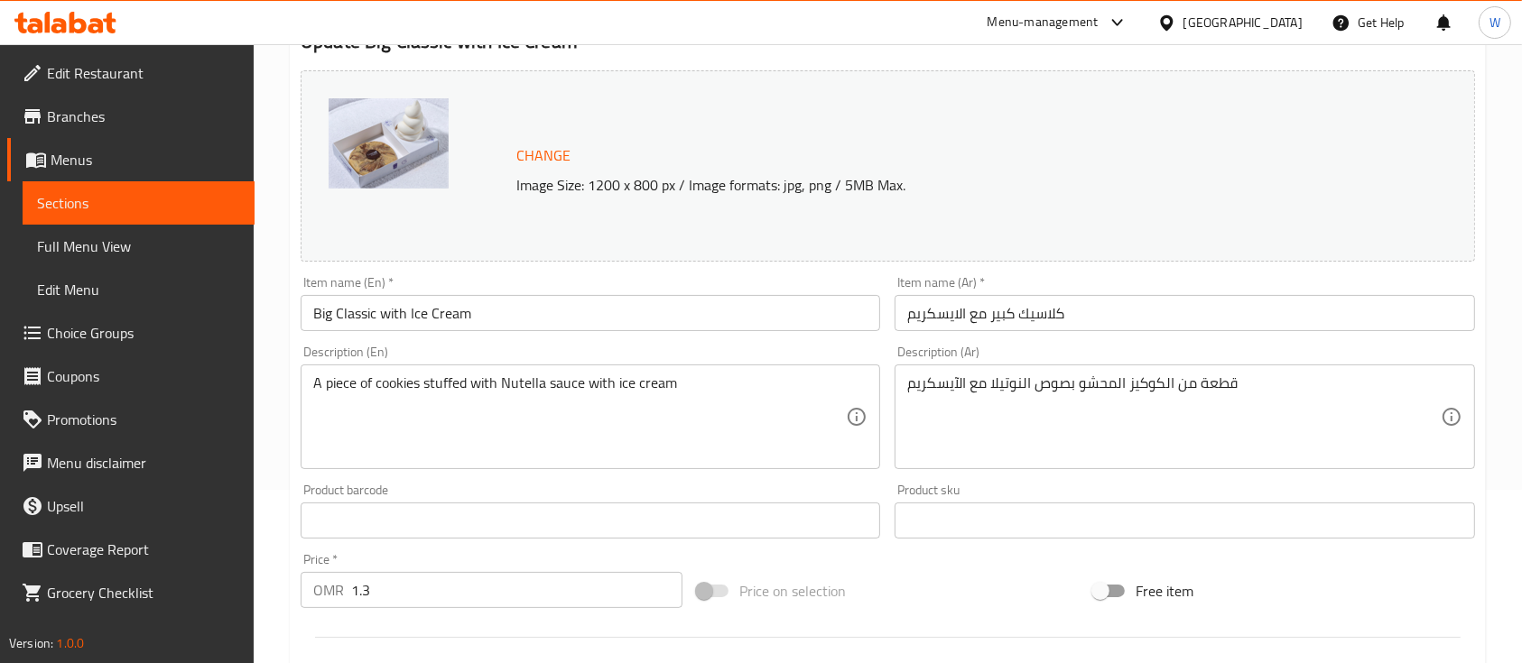
scroll to position [174, 0]
